Goal: Information Seeking & Learning: Check status

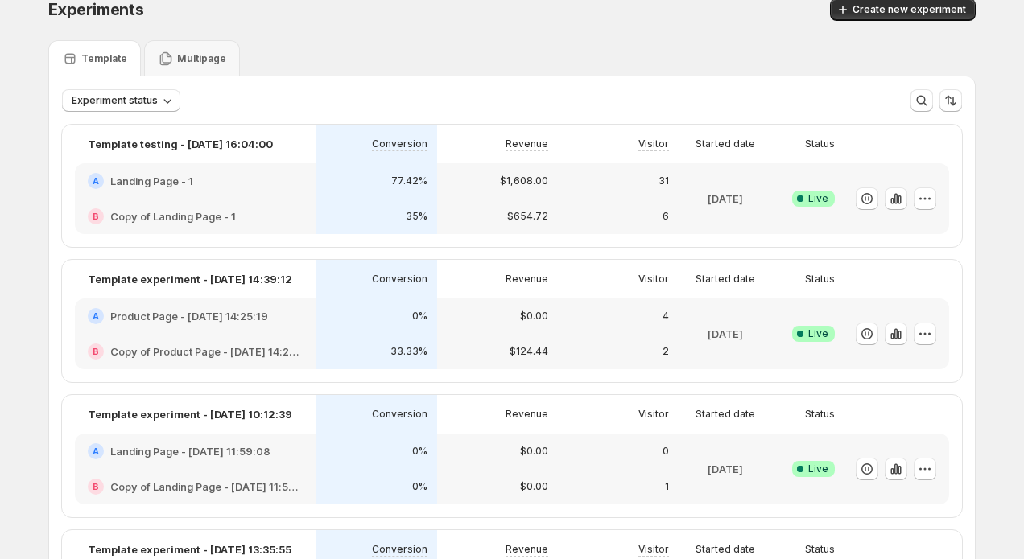
scroll to position [33, 0]
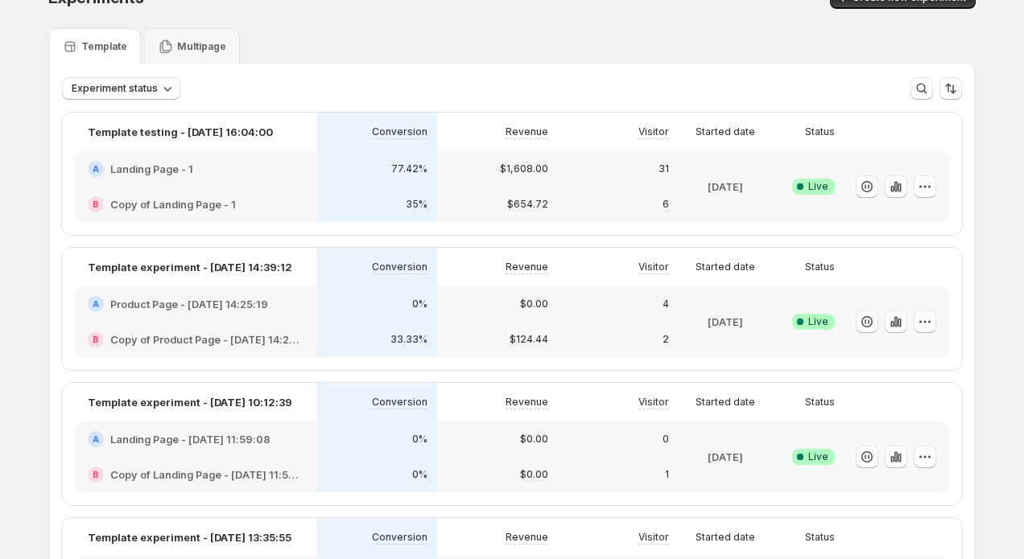
click at [490, 180] on div "$1,608.00" at bounding box center [497, 168] width 121 height 35
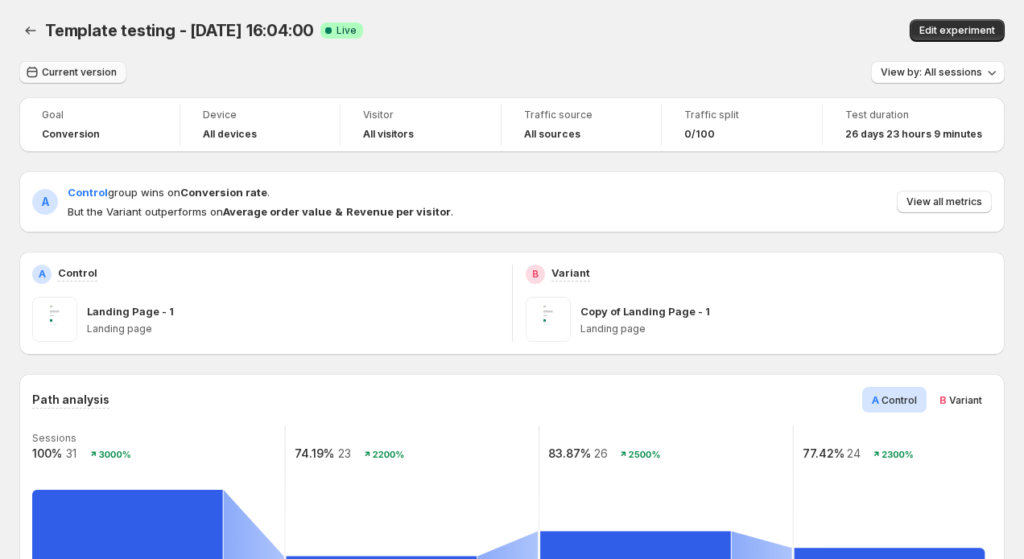
click at [84, 70] on span "Current version" at bounding box center [79, 72] width 75 height 13
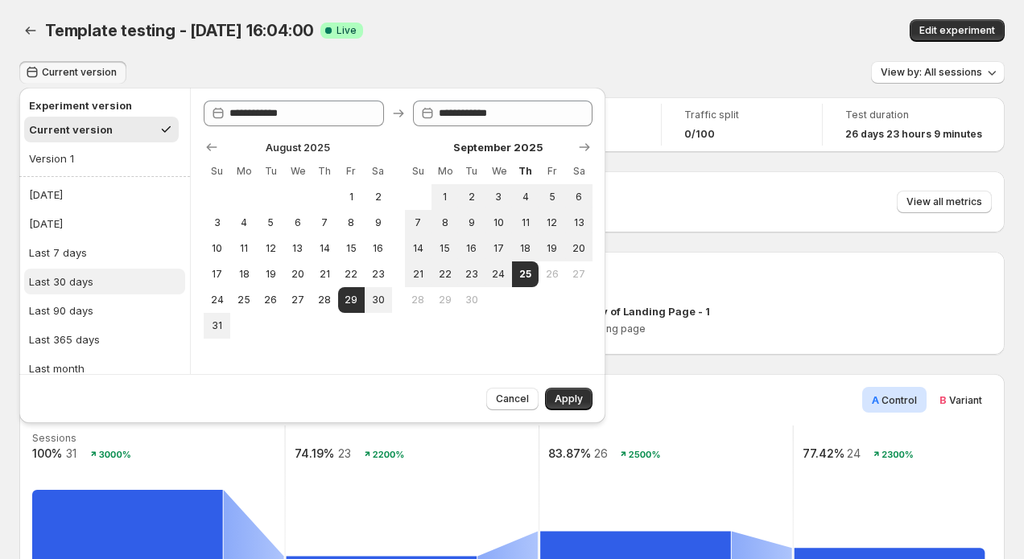
click at [104, 274] on button "Last 30 days" at bounding box center [104, 282] width 161 height 26
type input "**********"
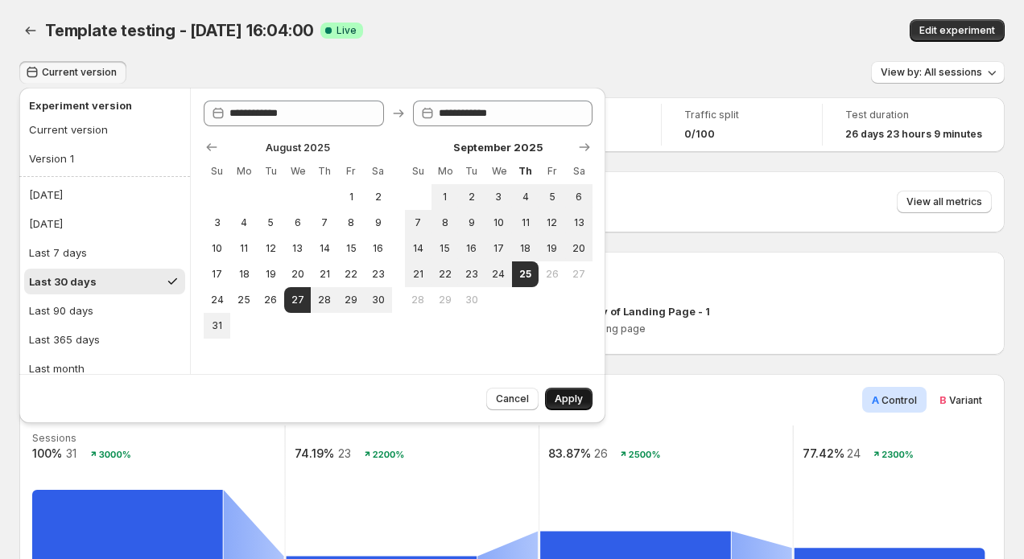
click at [567, 401] on span "Apply" at bounding box center [569, 399] width 28 height 13
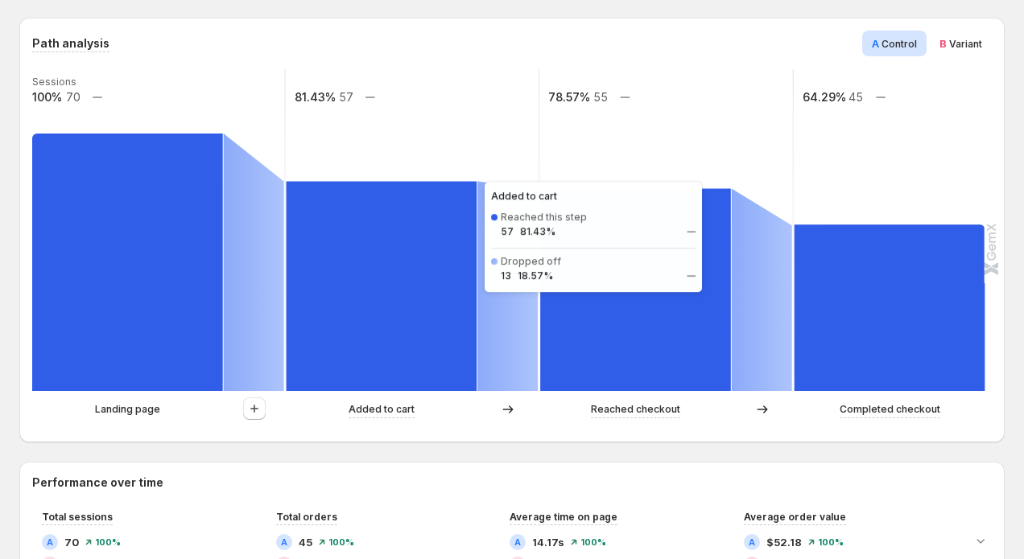
scroll to position [406, 0]
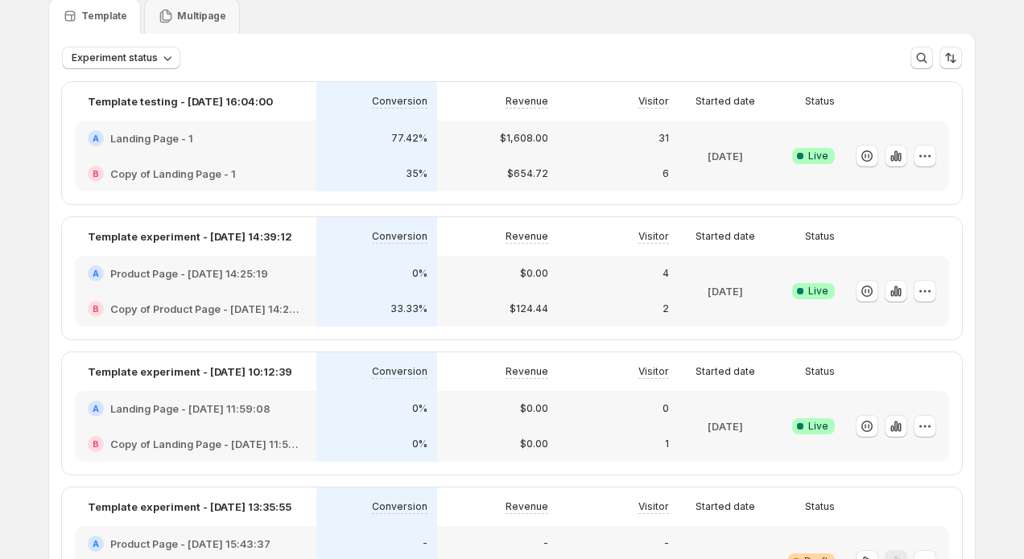
scroll to position [77, 0]
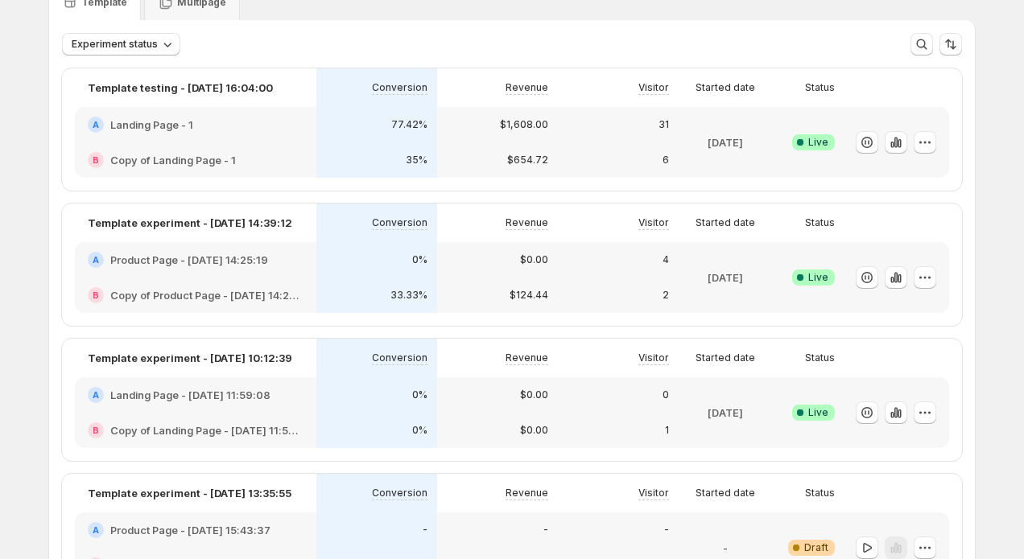
click at [335, 287] on div "33.33%" at bounding box center [376, 295] width 101 height 16
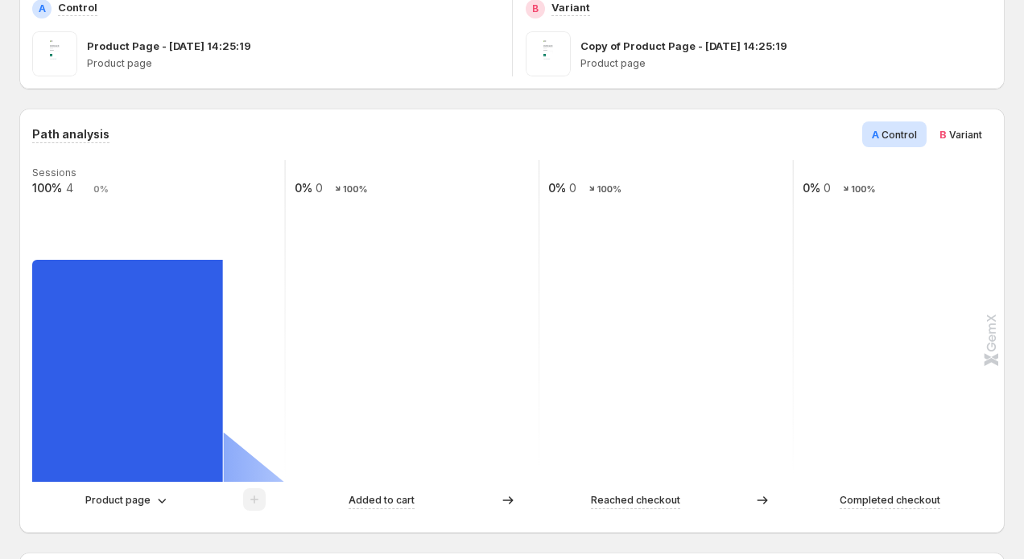
scroll to position [286, 0]
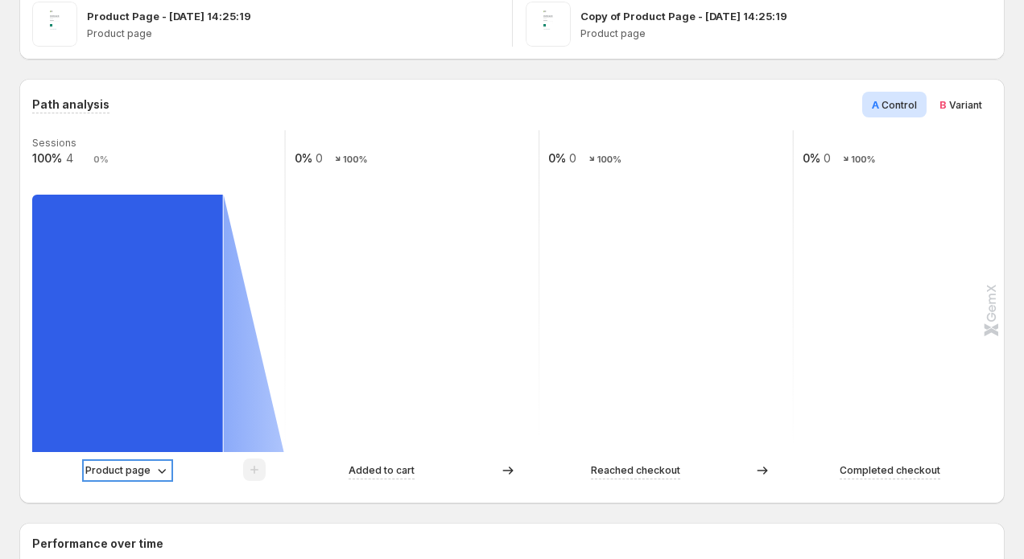
click at [138, 476] on p "Product page" at bounding box center [117, 471] width 65 height 16
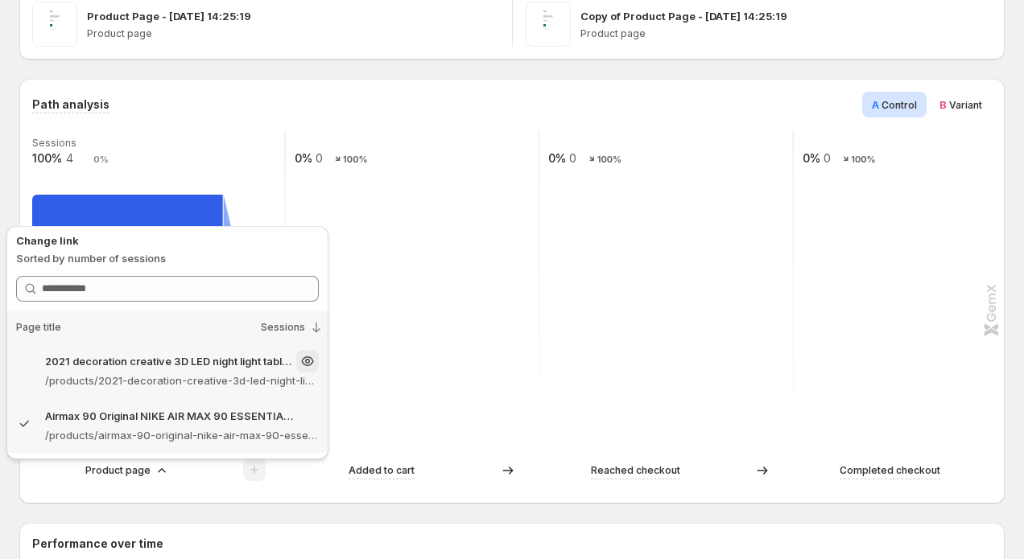
click at [238, 381] on p "/products/2021-decoration-creative-3d-led-night-light-table-lamp-children-bedro…" at bounding box center [182, 381] width 274 height 16
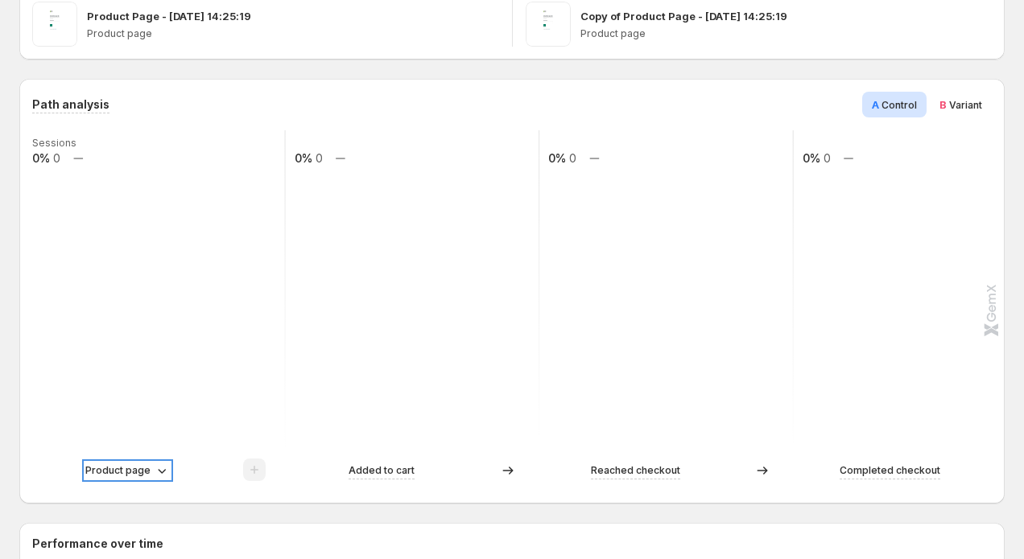
click at [146, 465] on p "Product page" at bounding box center [117, 471] width 65 height 16
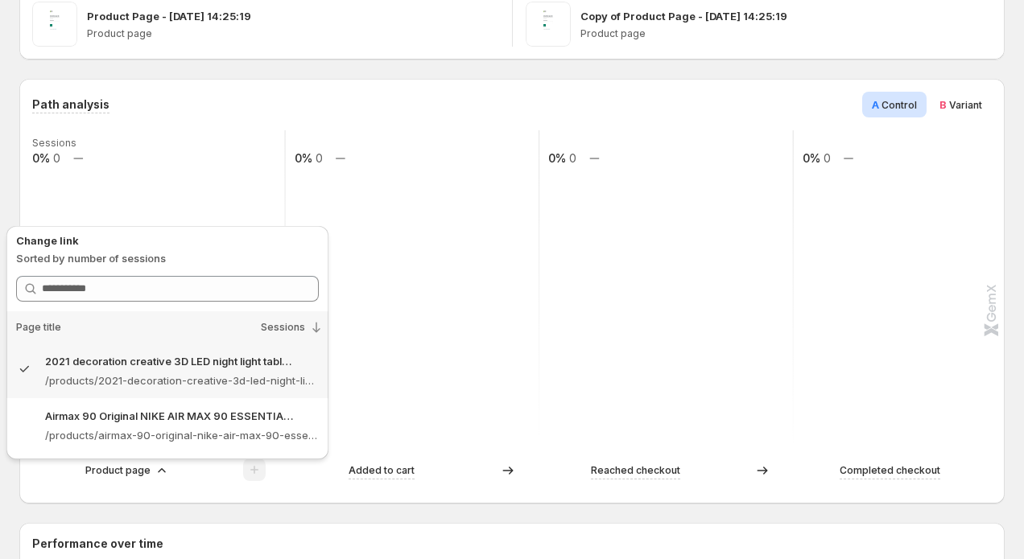
click at [244, 163] on rect at bounding box center [159, 291] width 256 height 322
